Goal: Task Accomplishment & Management: Use online tool/utility

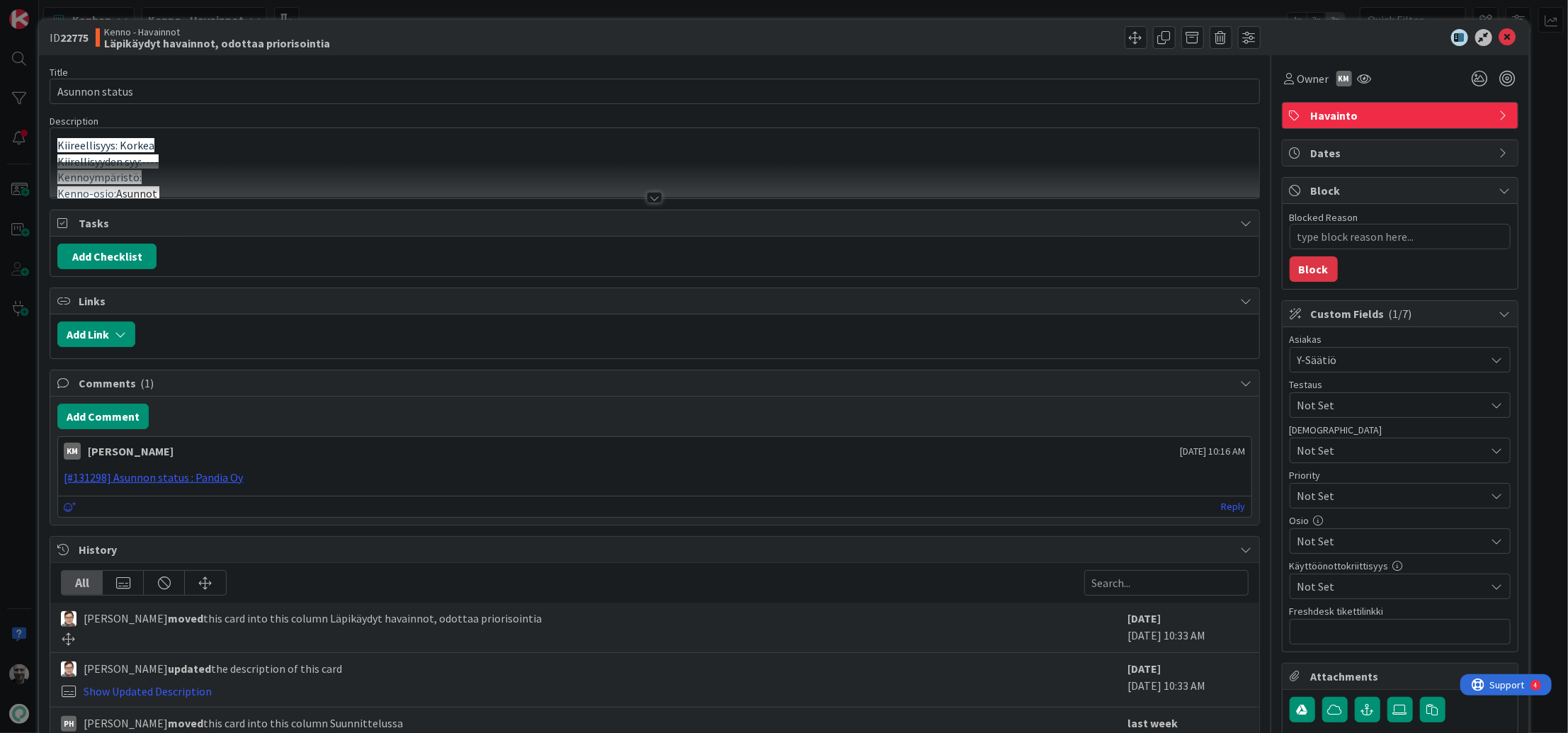
type textarea "x"
click at [661, 193] on div at bounding box center [654, 197] width 15 height 11
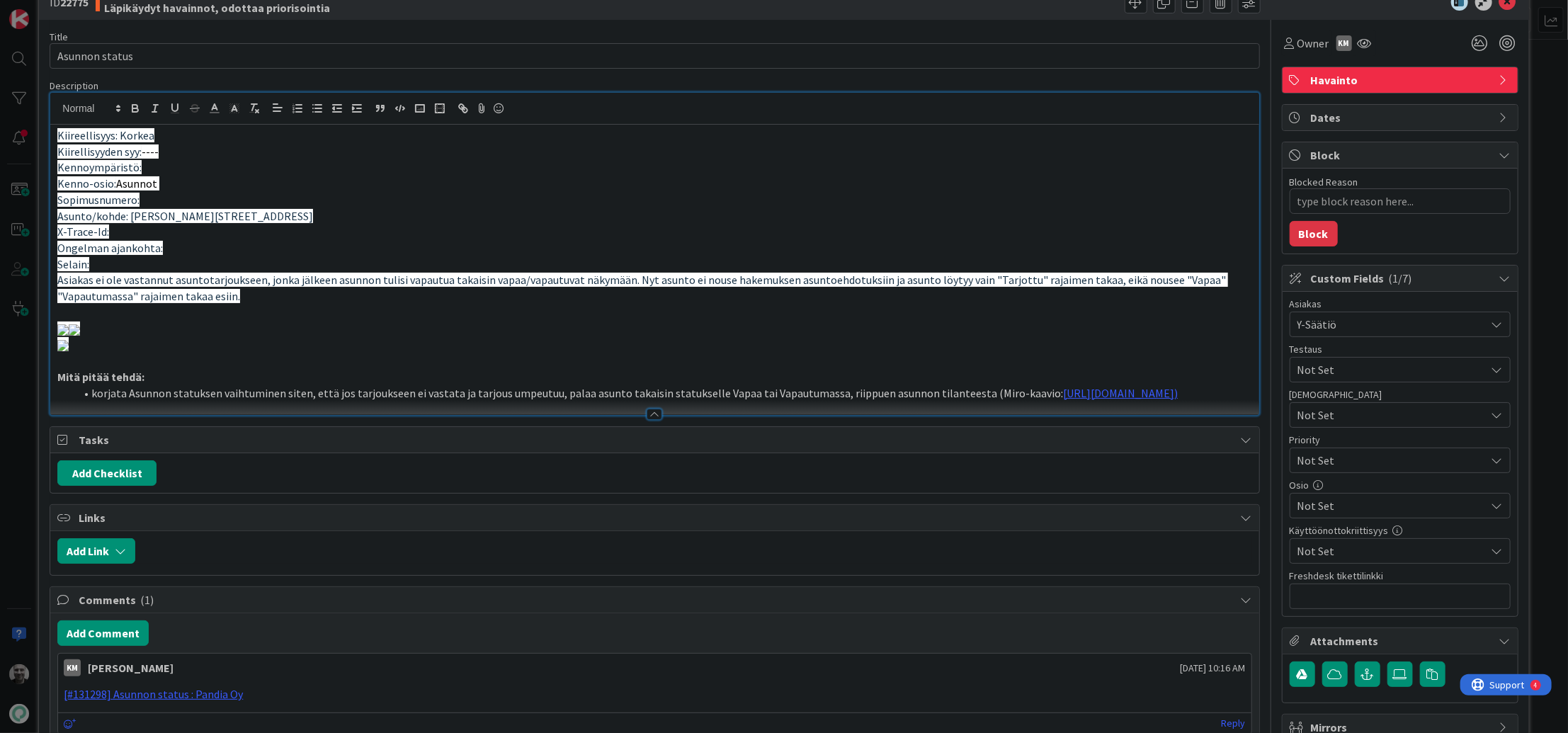
scroll to position [44, 0]
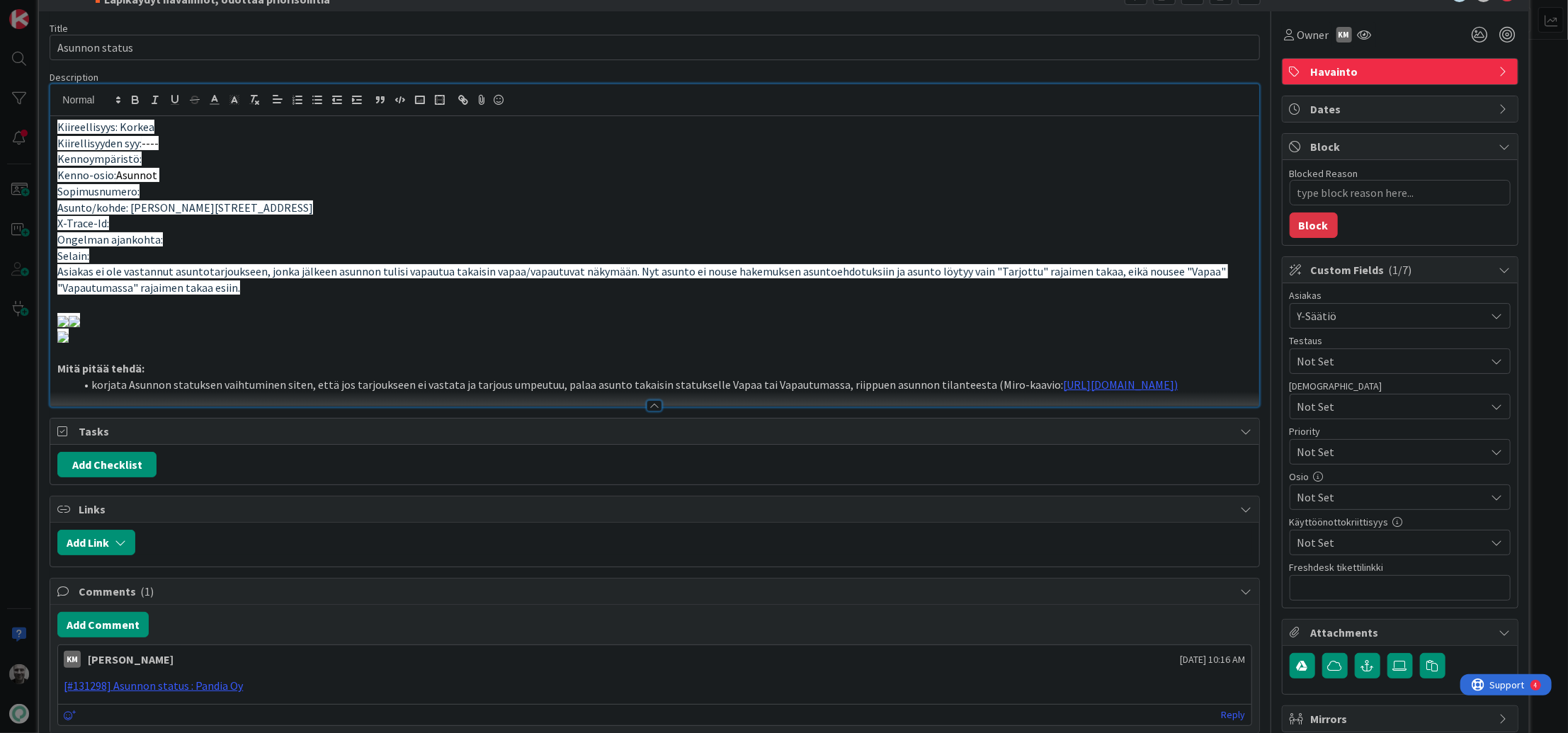
click at [407, 273] on span "Asiakas ei ole vastannut asuntotarjoukseen, jonka jälkeen asunnon tulisi vapaut…" at bounding box center [643, 280] width 1170 height 31
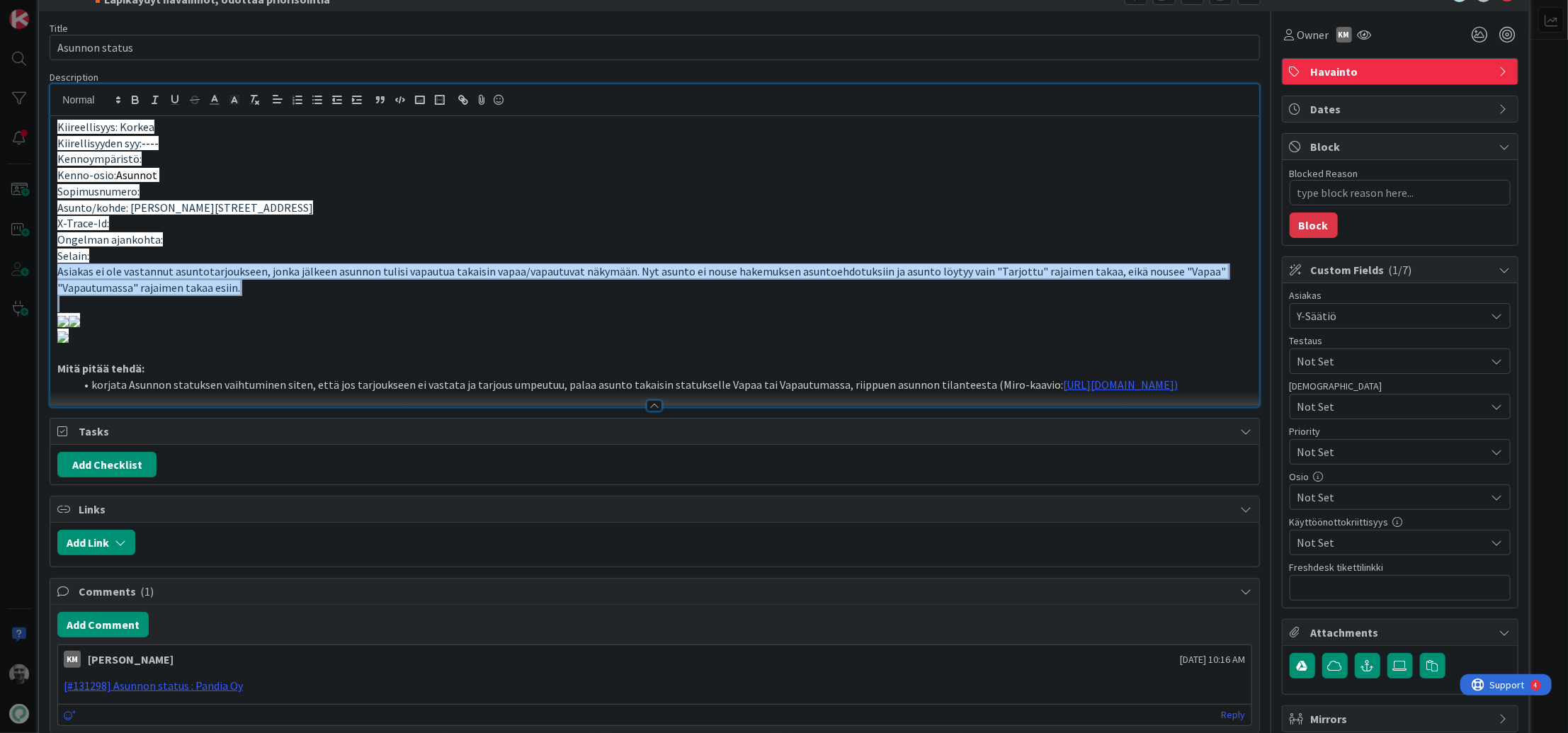
click at [407, 273] on span "Asiakas ei ole vastannut asuntotarjoukseen, jonka jälkeen asunnon tulisi vapaut…" at bounding box center [643, 280] width 1170 height 31
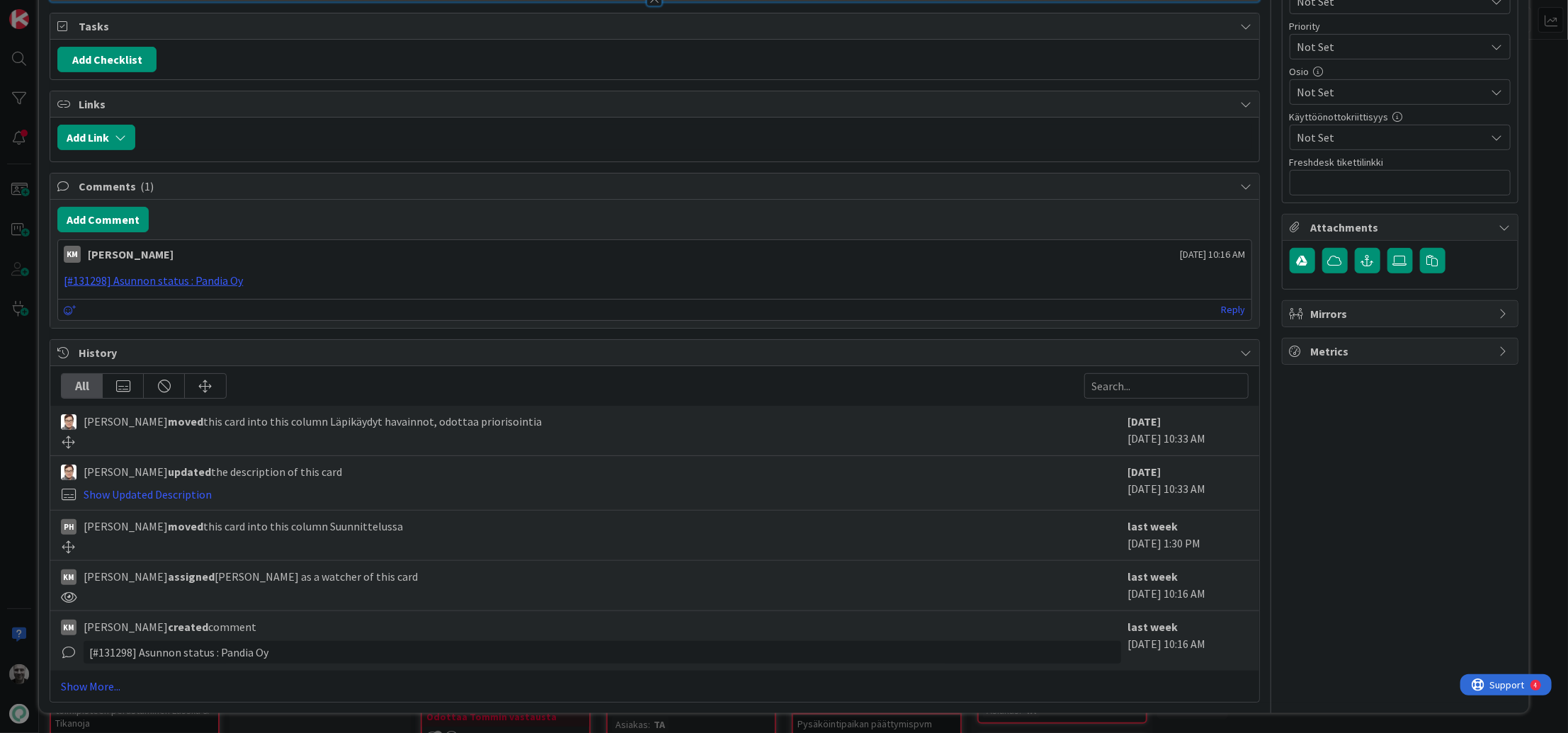
scroll to position [0, 0]
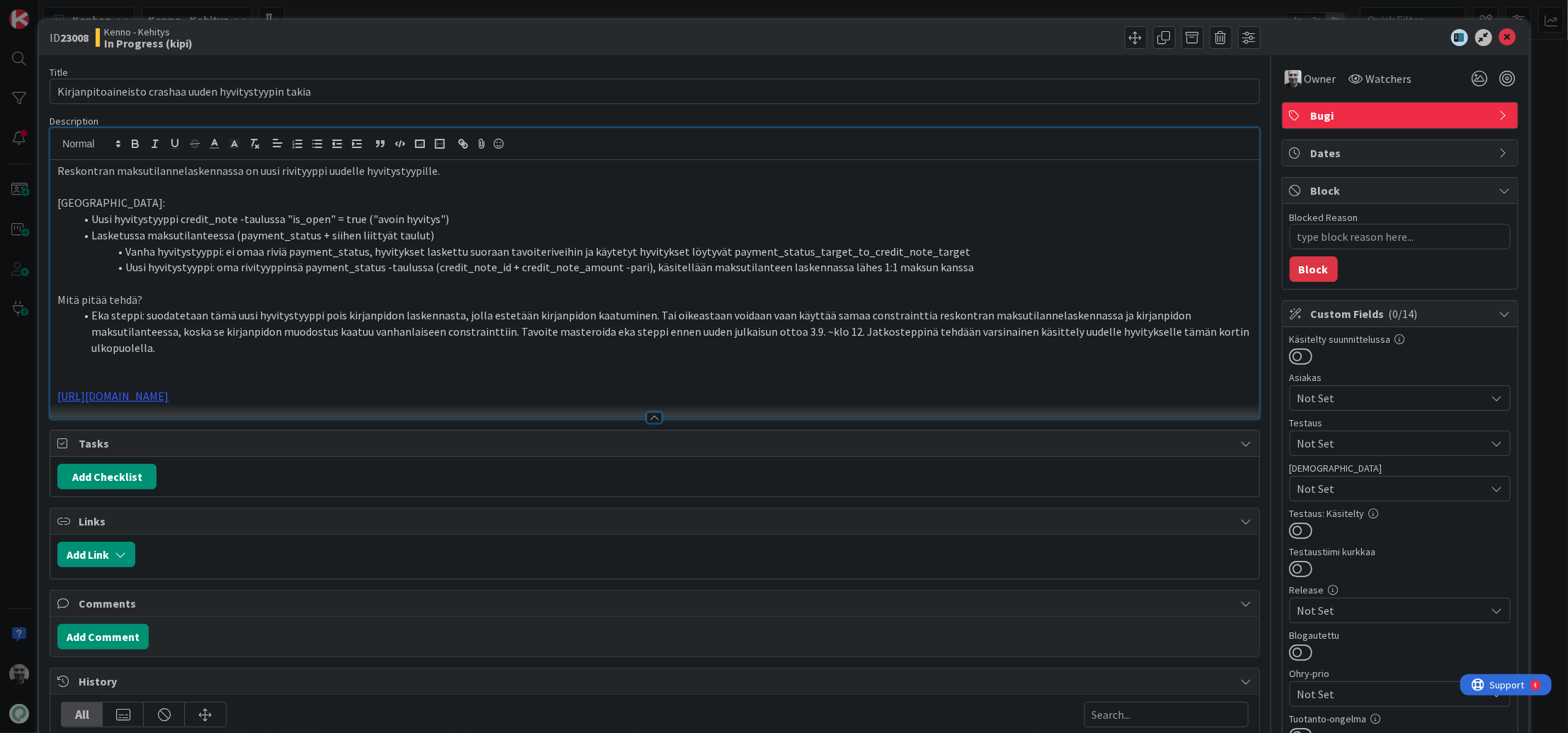
type textarea "x"
